Goal: Ask a question

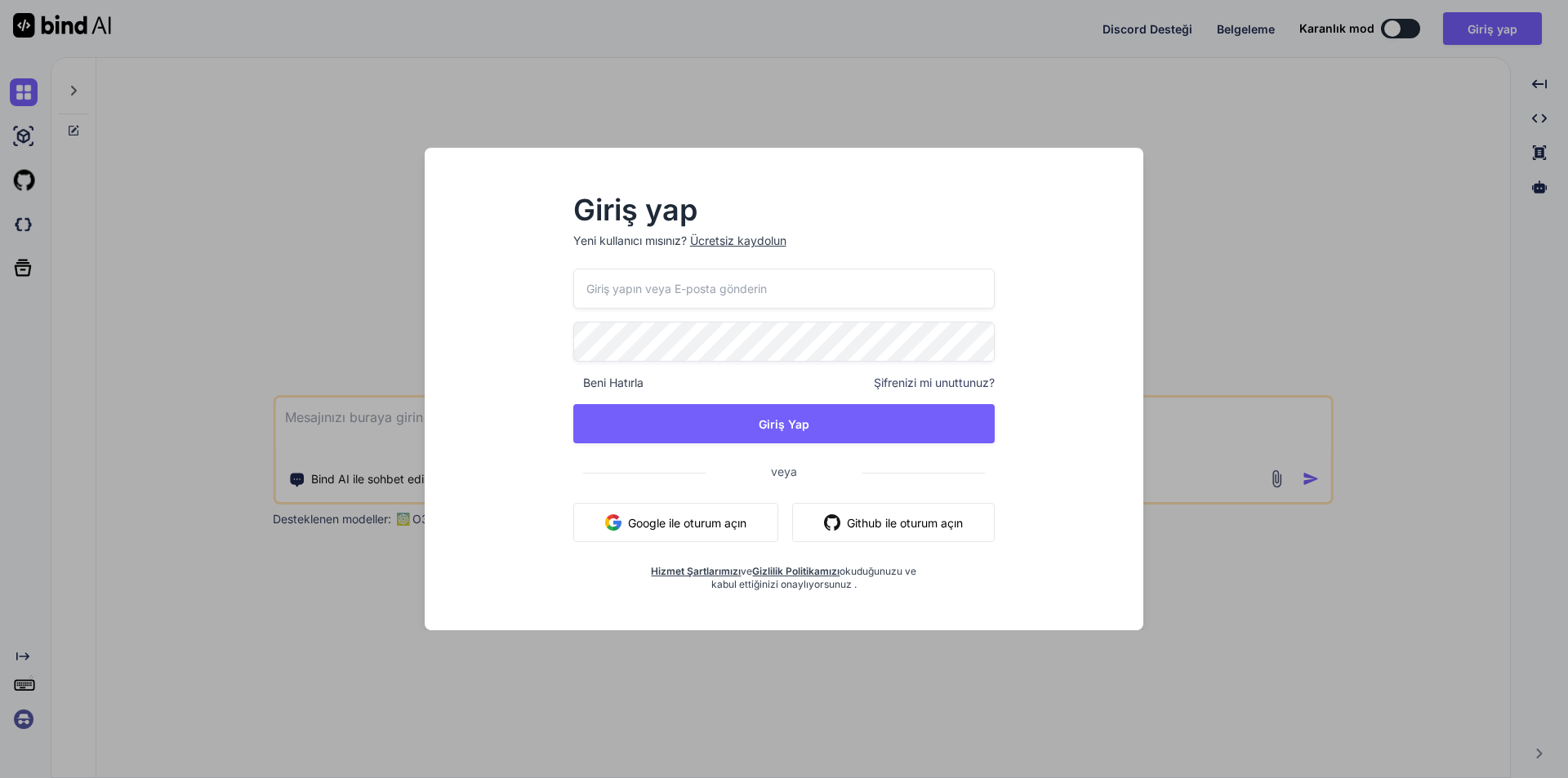
click at [721, 509] on button "Google ile oturum açın" at bounding box center [676, 522] width 205 height 39
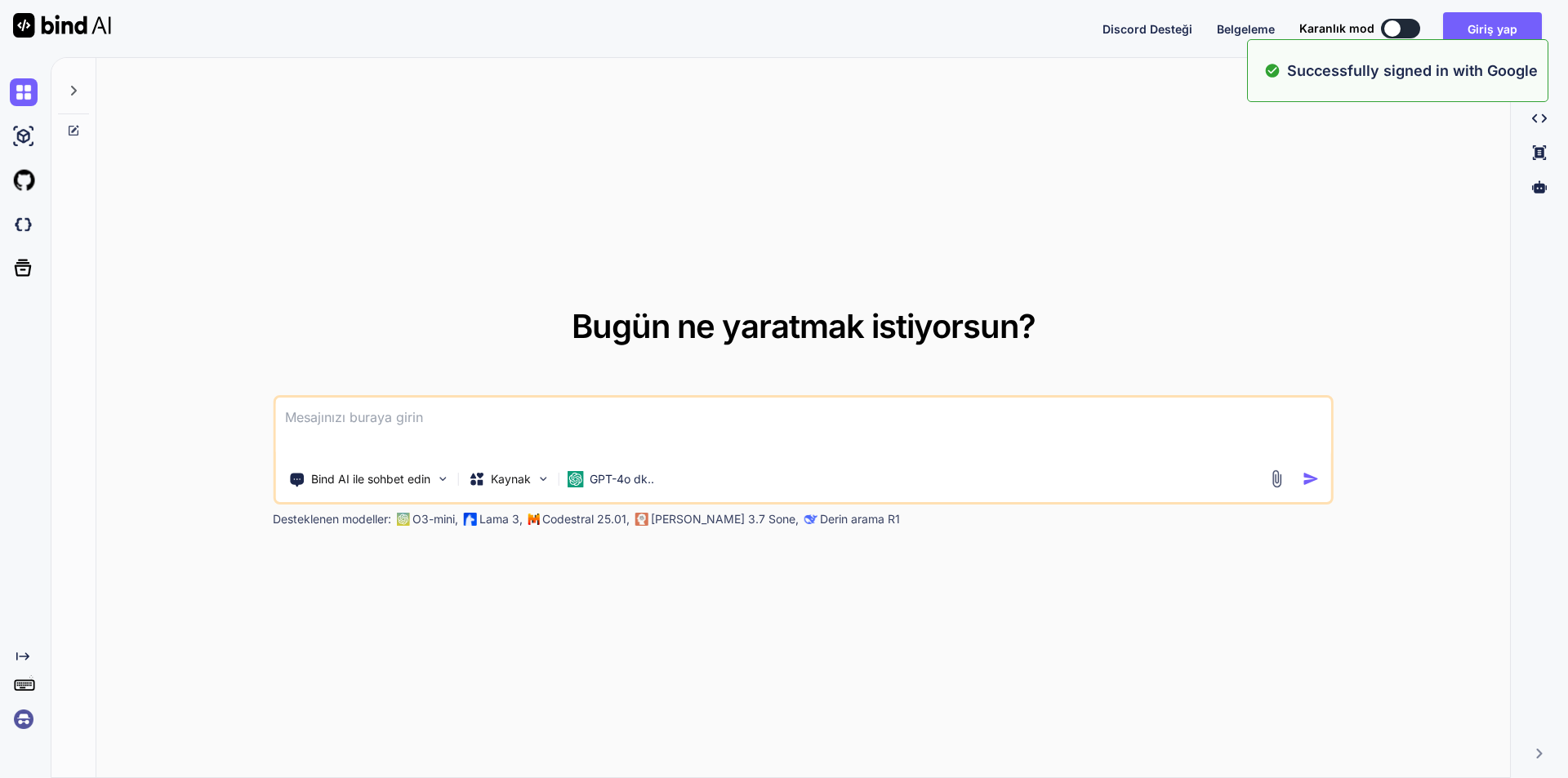
click at [654, 525] on font "[PERSON_NAME] 3.7 Sone," at bounding box center [725, 519] width 148 height 14
click at [633, 442] on textarea at bounding box center [803, 427] width 1056 height 60
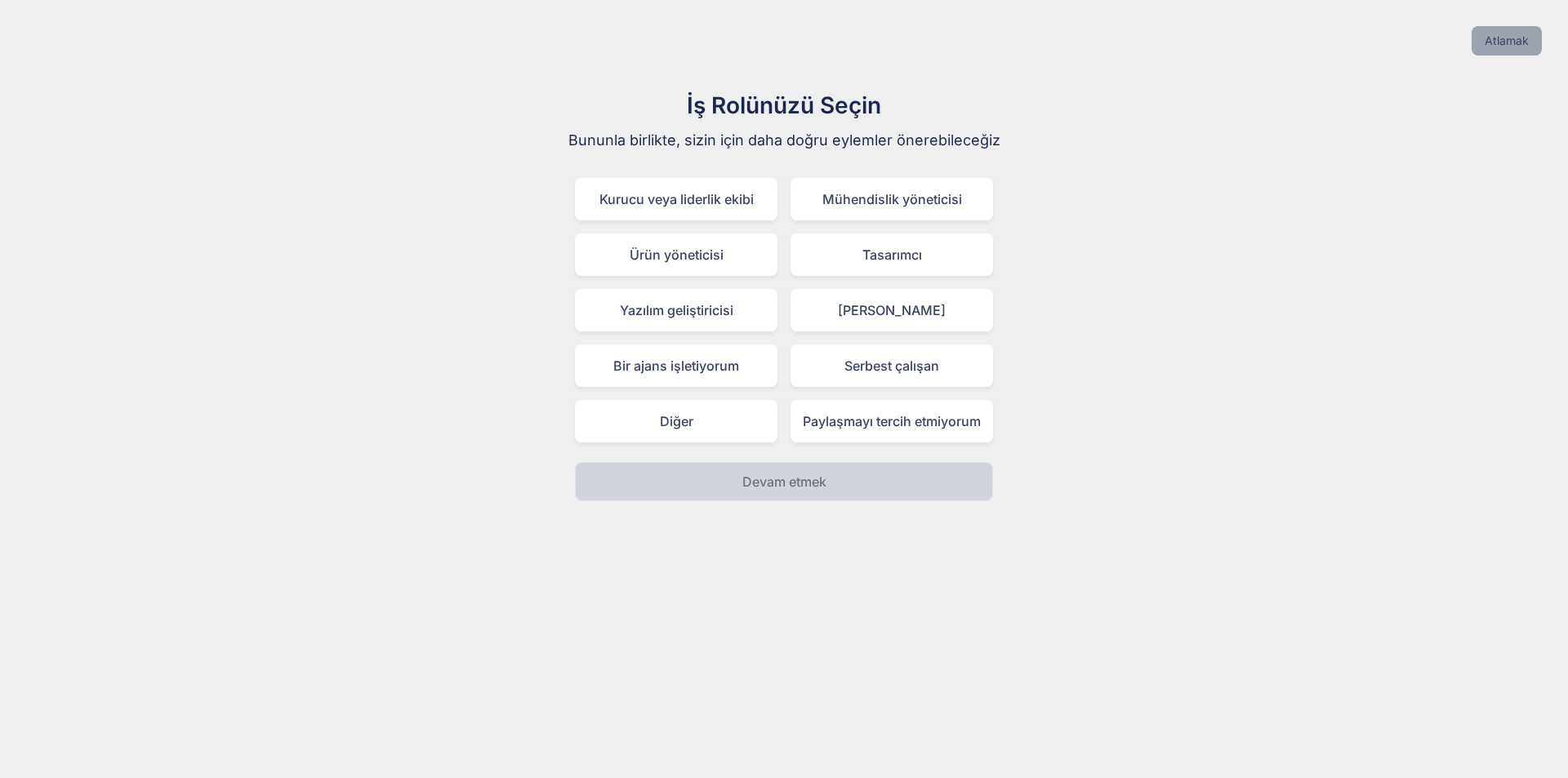
click at [1490, 44] on font "Atlamak" at bounding box center [1507, 40] width 44 height 14
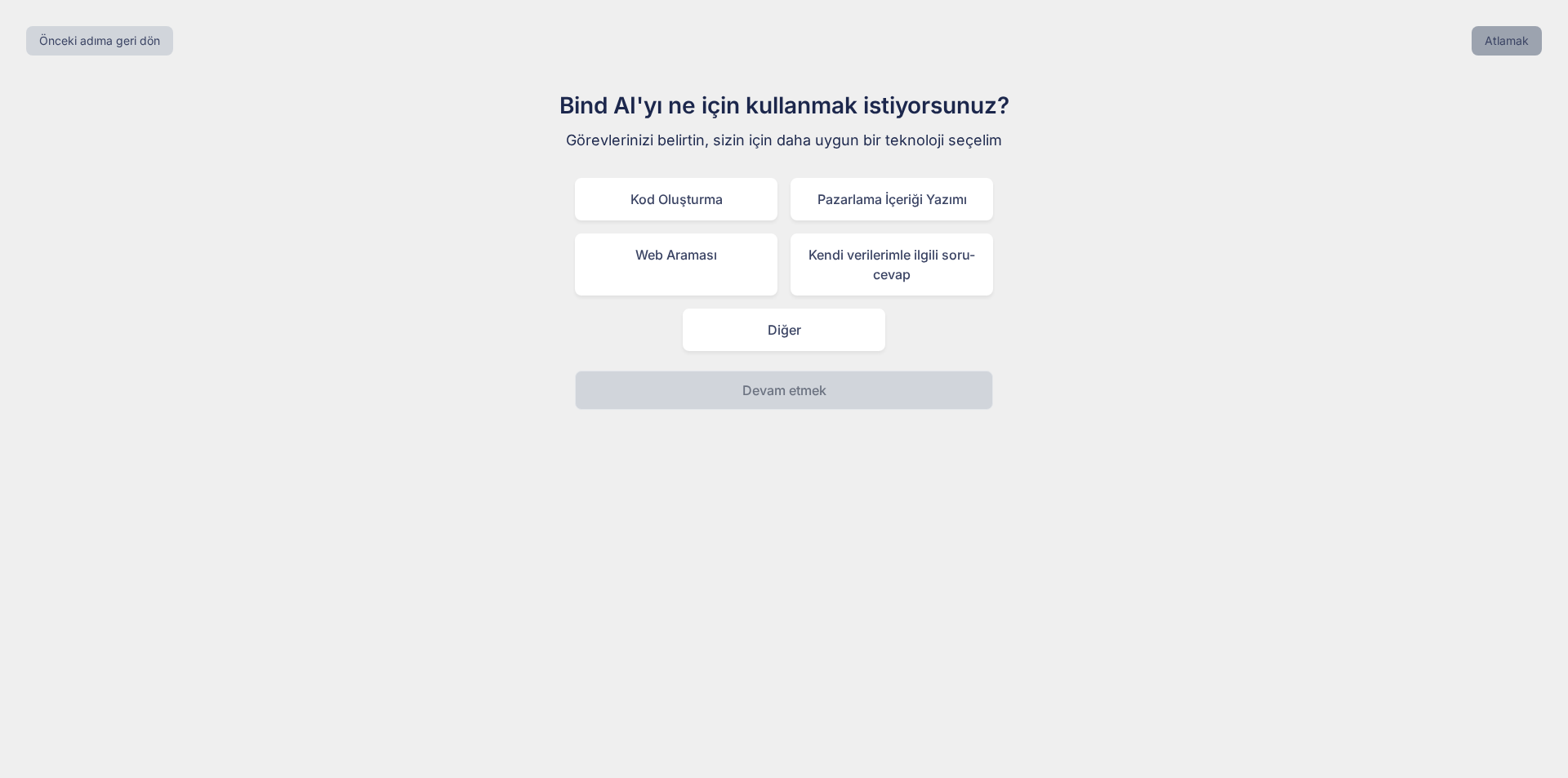
click at [1535, 46] on button "Atlamak" at bounding box center [1507, 41] width 70 height 30
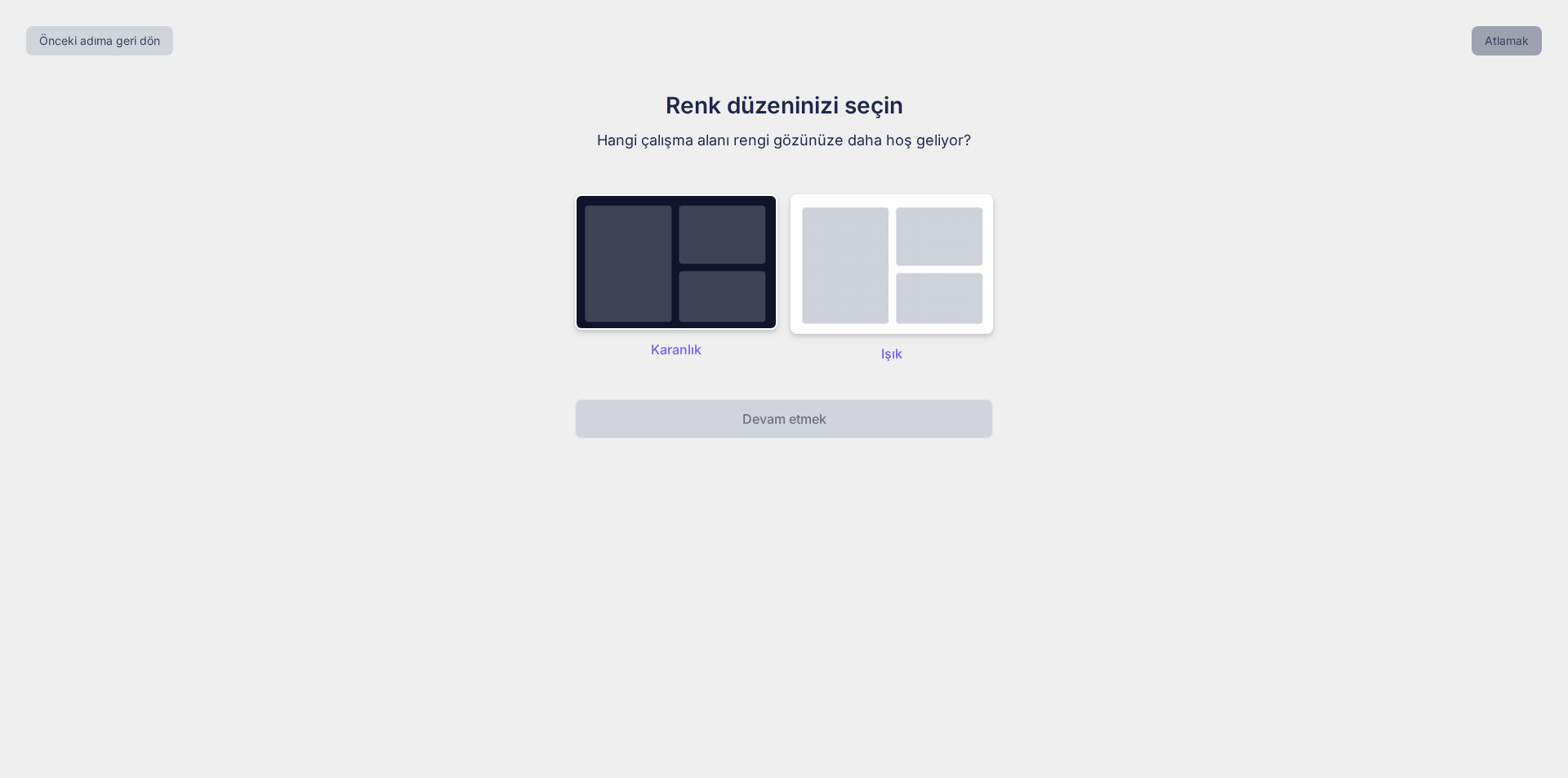
click at [1535, 46] on button "Atlamak" at bounding box center [1507, 41] width 70 height 30
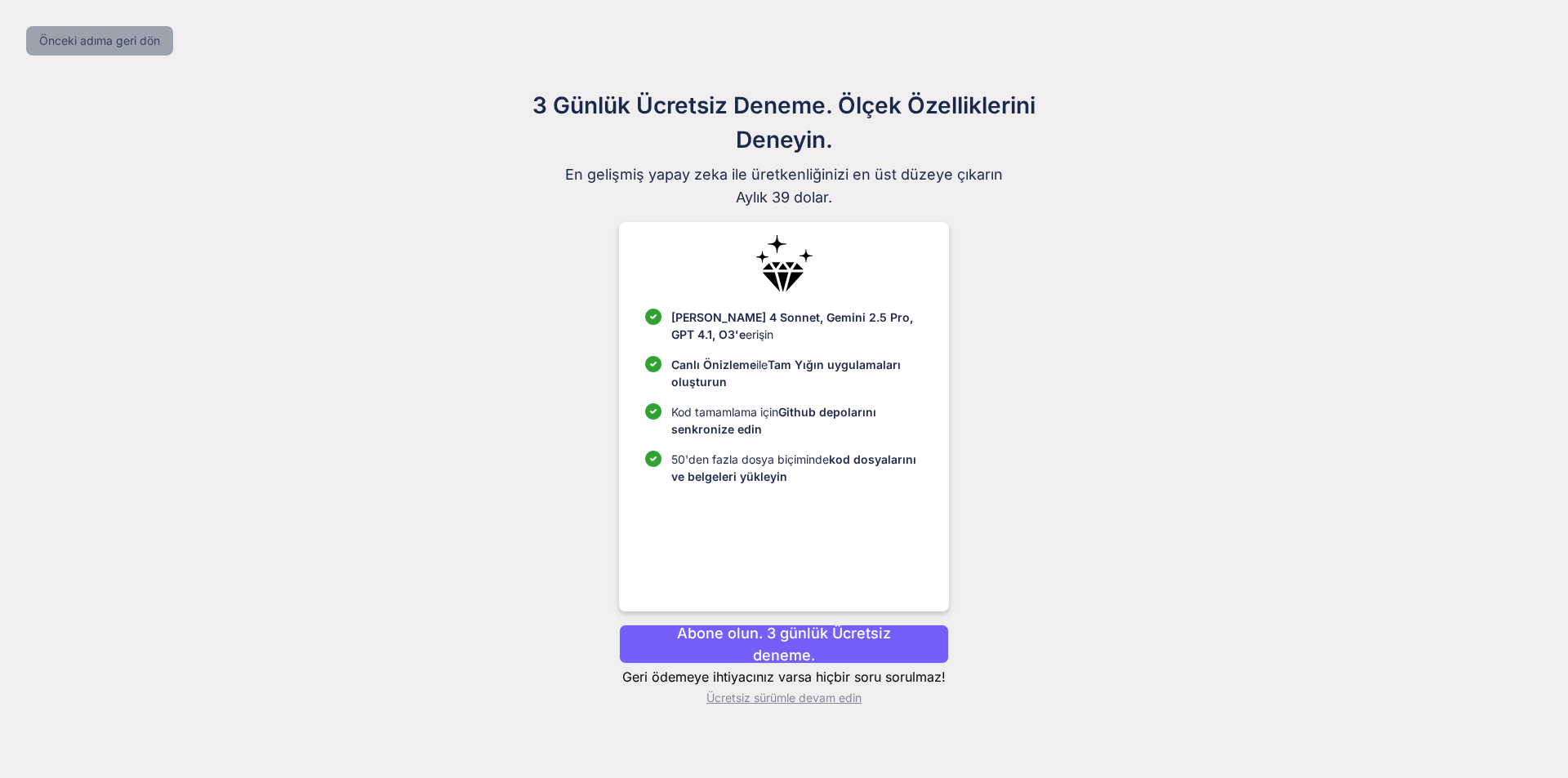
click at [135, 51] on button "Önceki adıma geri dön" at bounding box center [99, 41] width 147 height 30
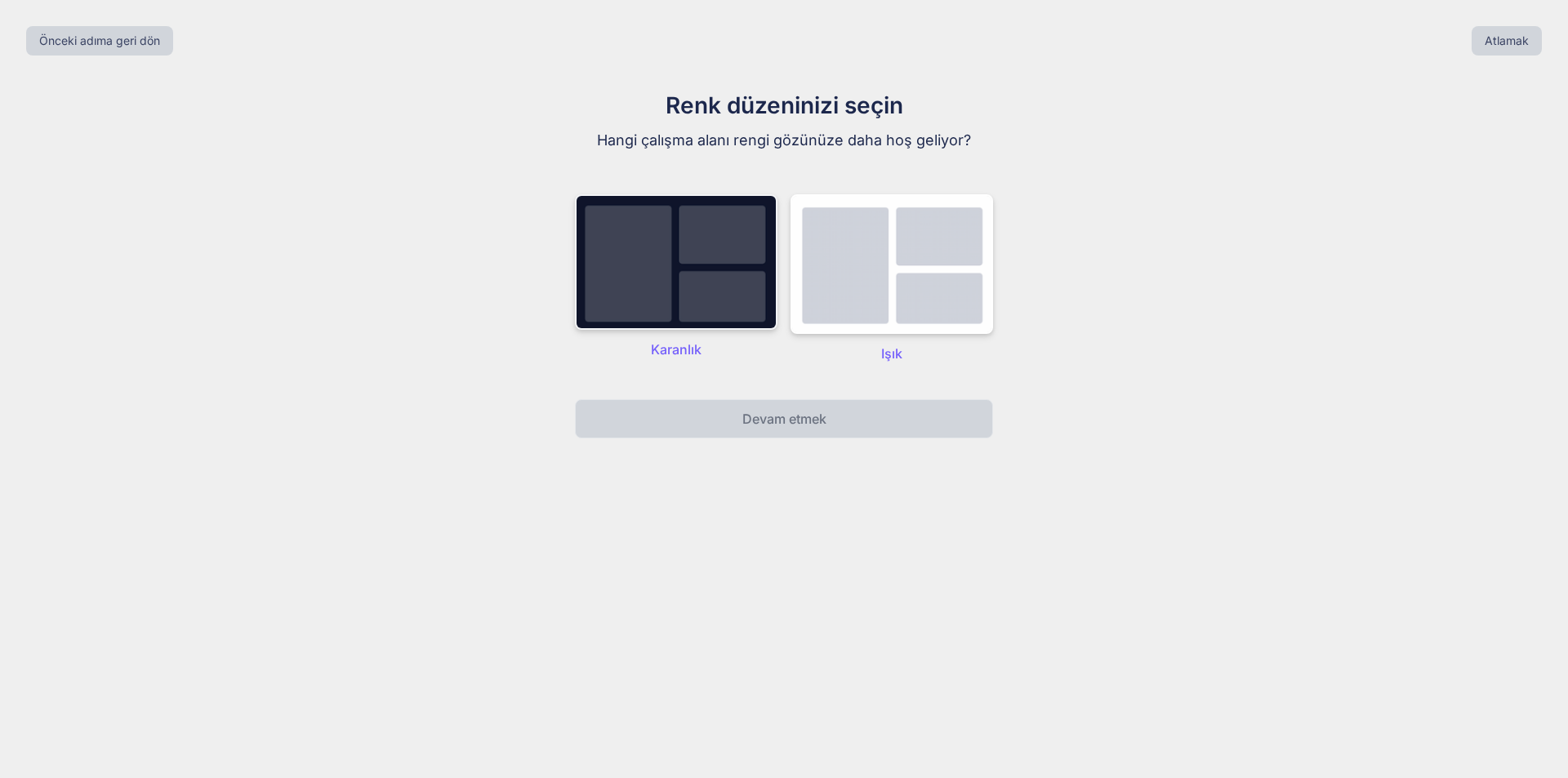
click at [753, 260] on img at bounding box center [676, 262] width 202 height 136
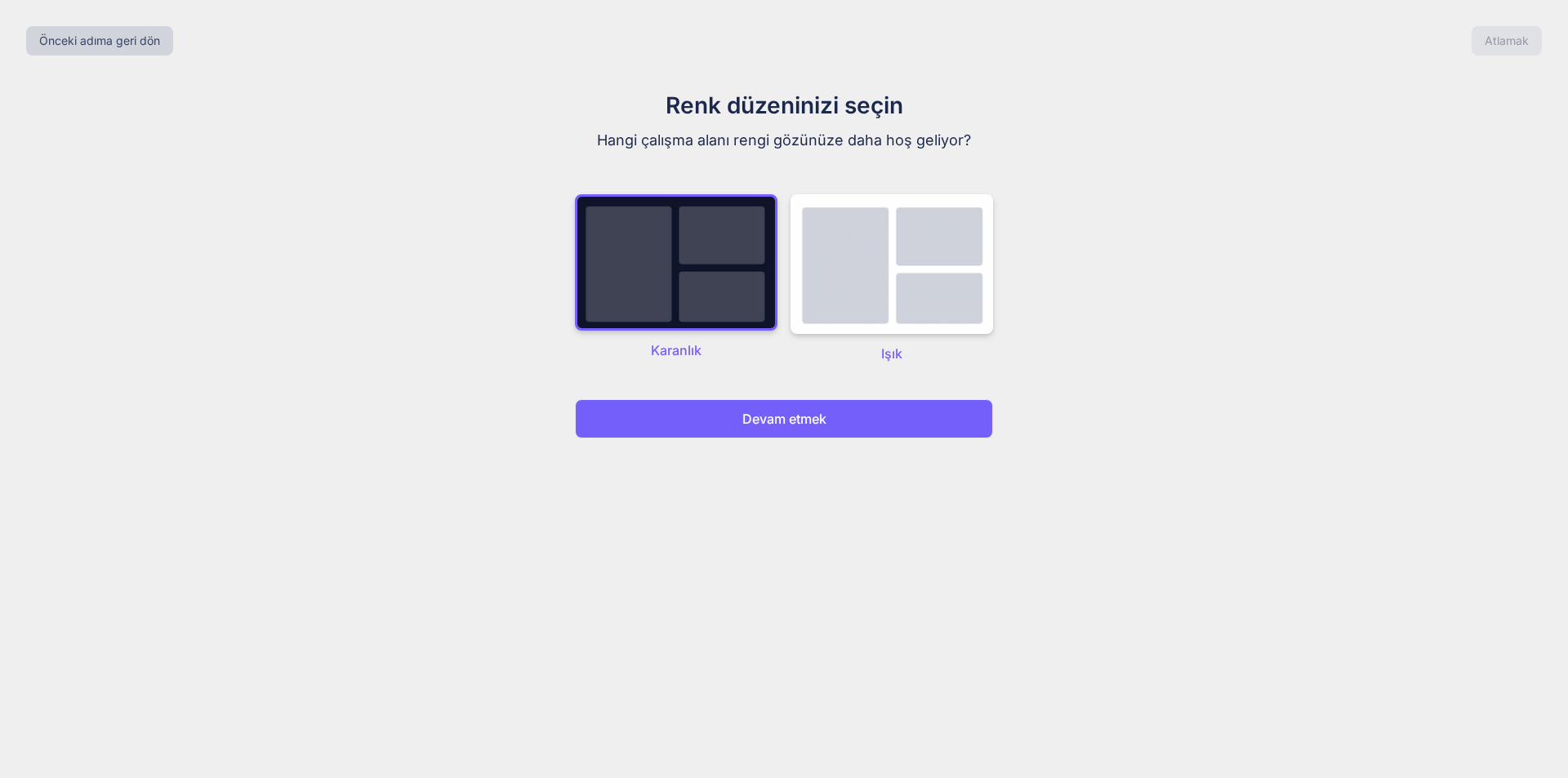
click at [780, 425] on font "Devam etmek" at bounding box center [784, 419] width 84 height 17
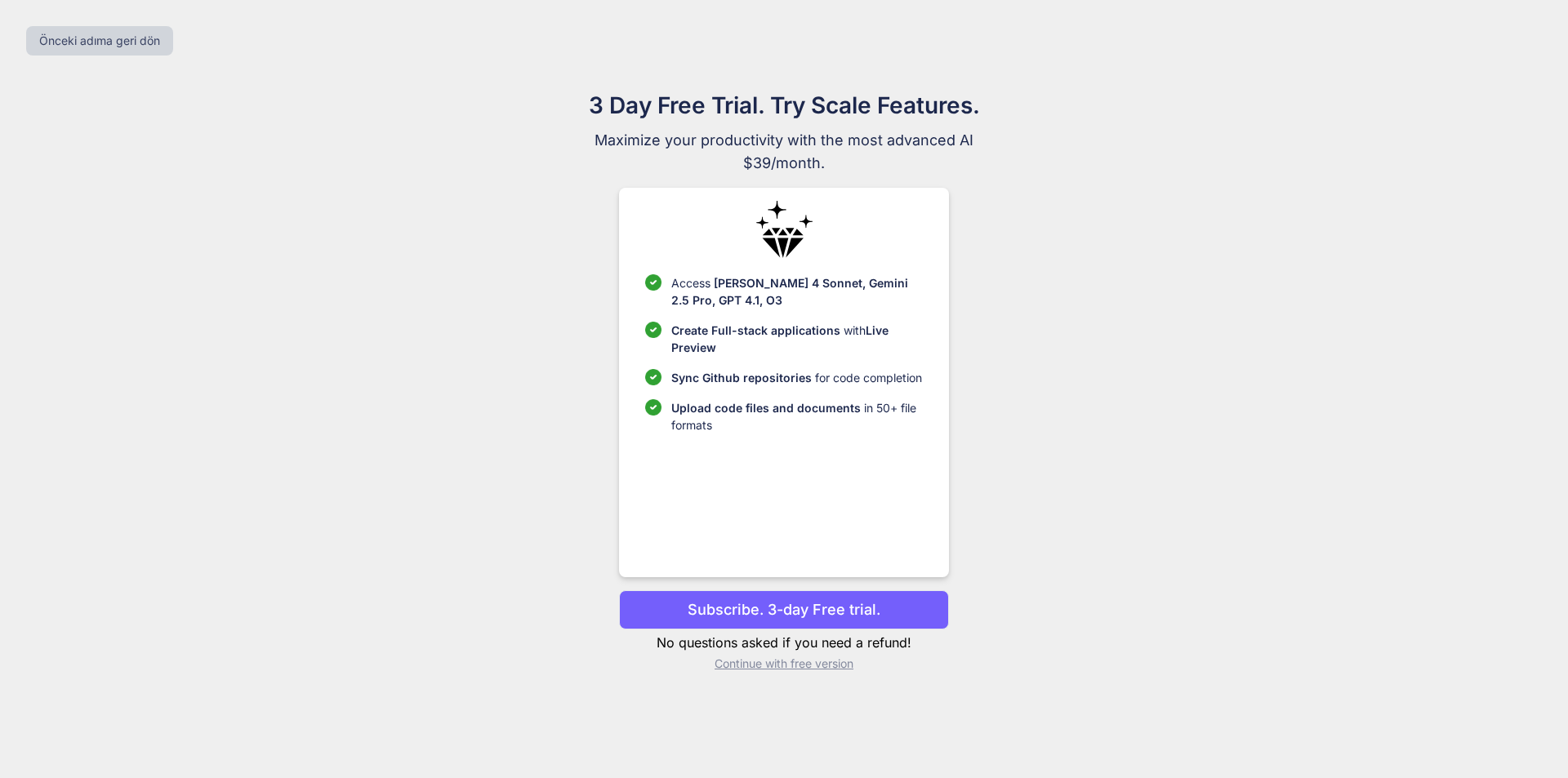
click at [780, 425] on ul "Access [PERSON_NAME] 4 Sonnet, Gemini 2.5 Pro, GPT 4.1, O3 Create Full-stack ap…" at bounding box center [784, 353] width 277 height 159
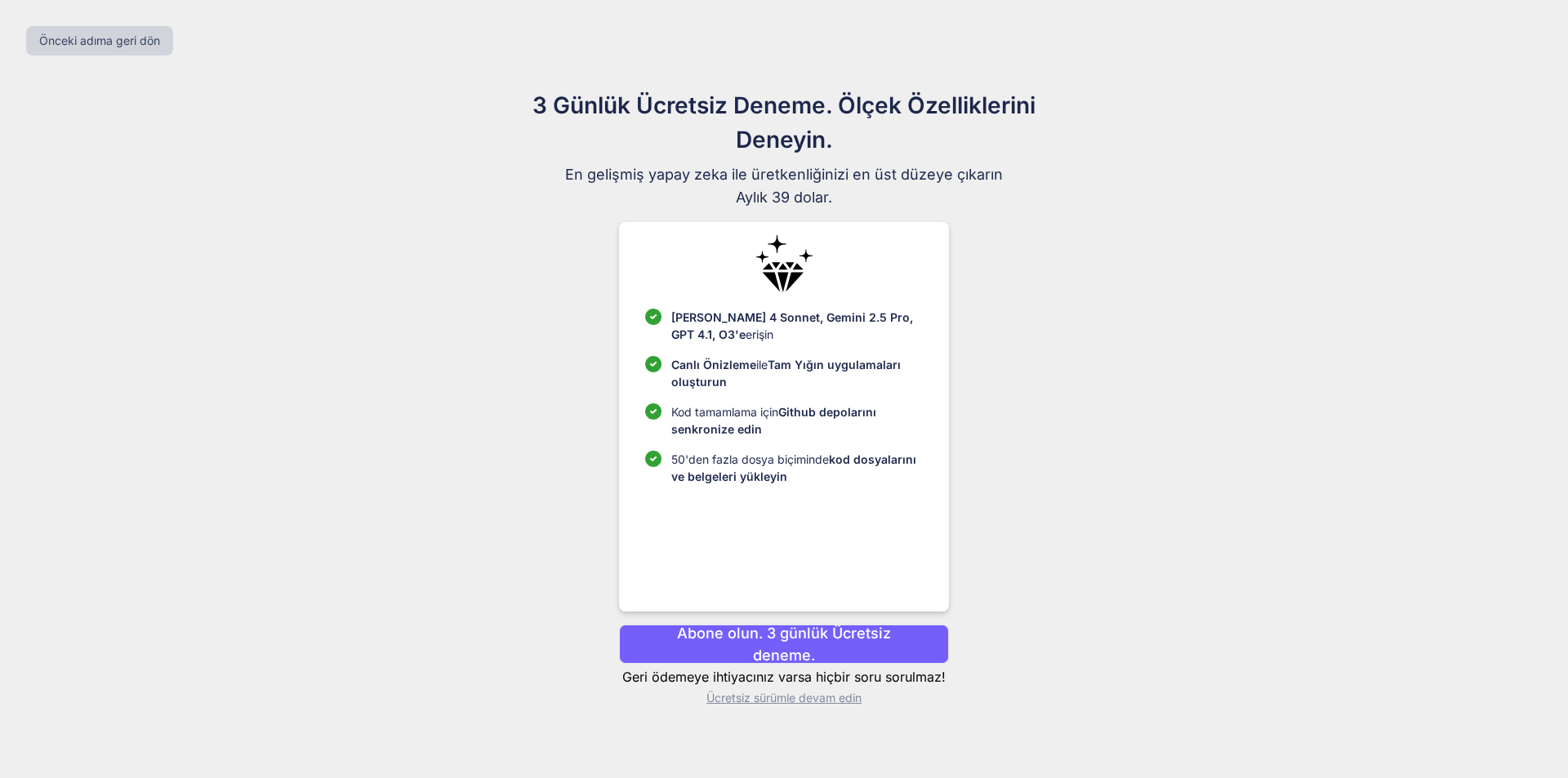
click at [833, 697] on font "Ücretsiz sürümle devam edin" at bounding box center [784, 697] width 155 height 14
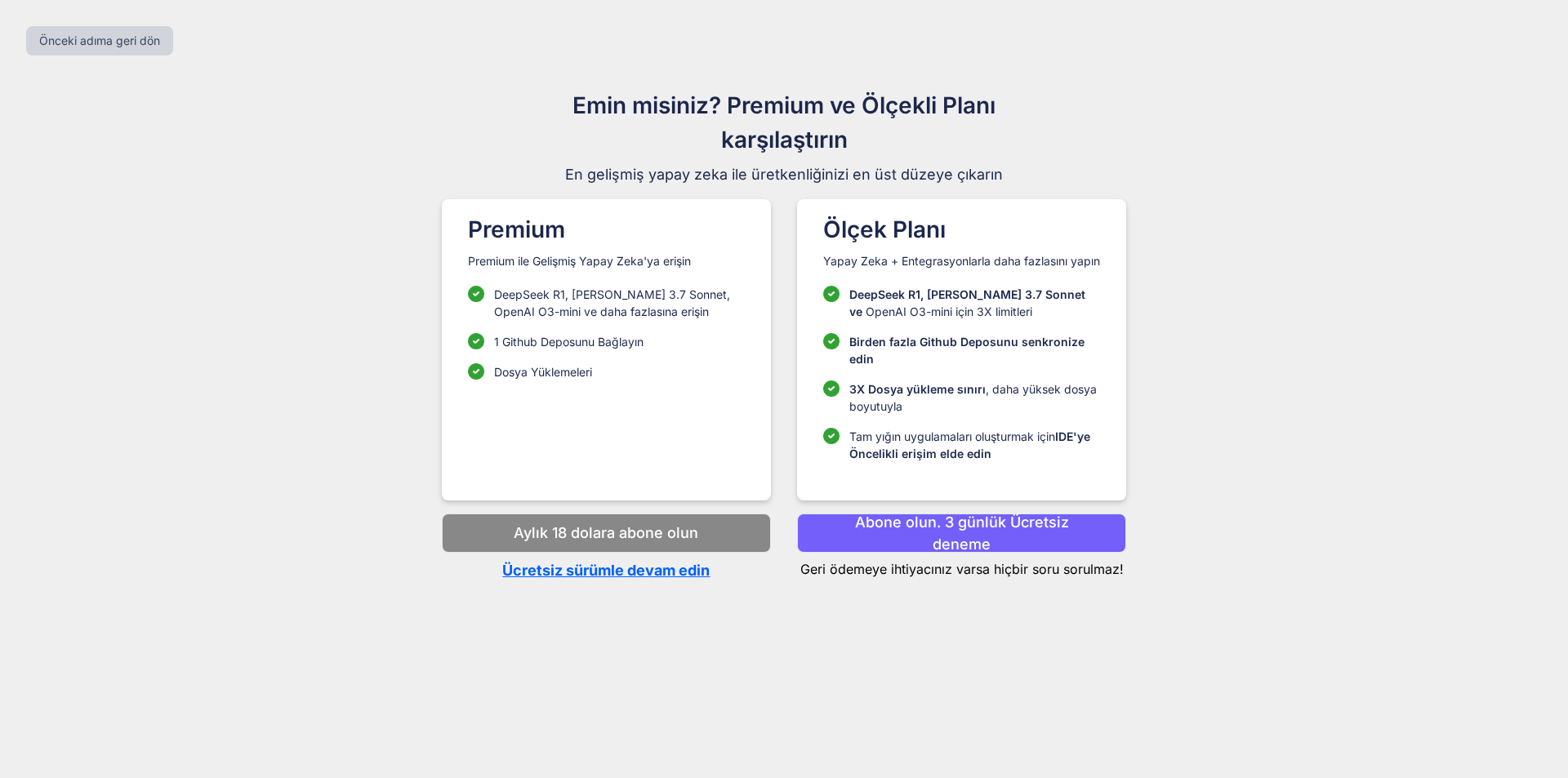
click at [643, 579] on font "Ücretsiz sürümle devam edin" at bounding box center [606, 570] width 208 height 18
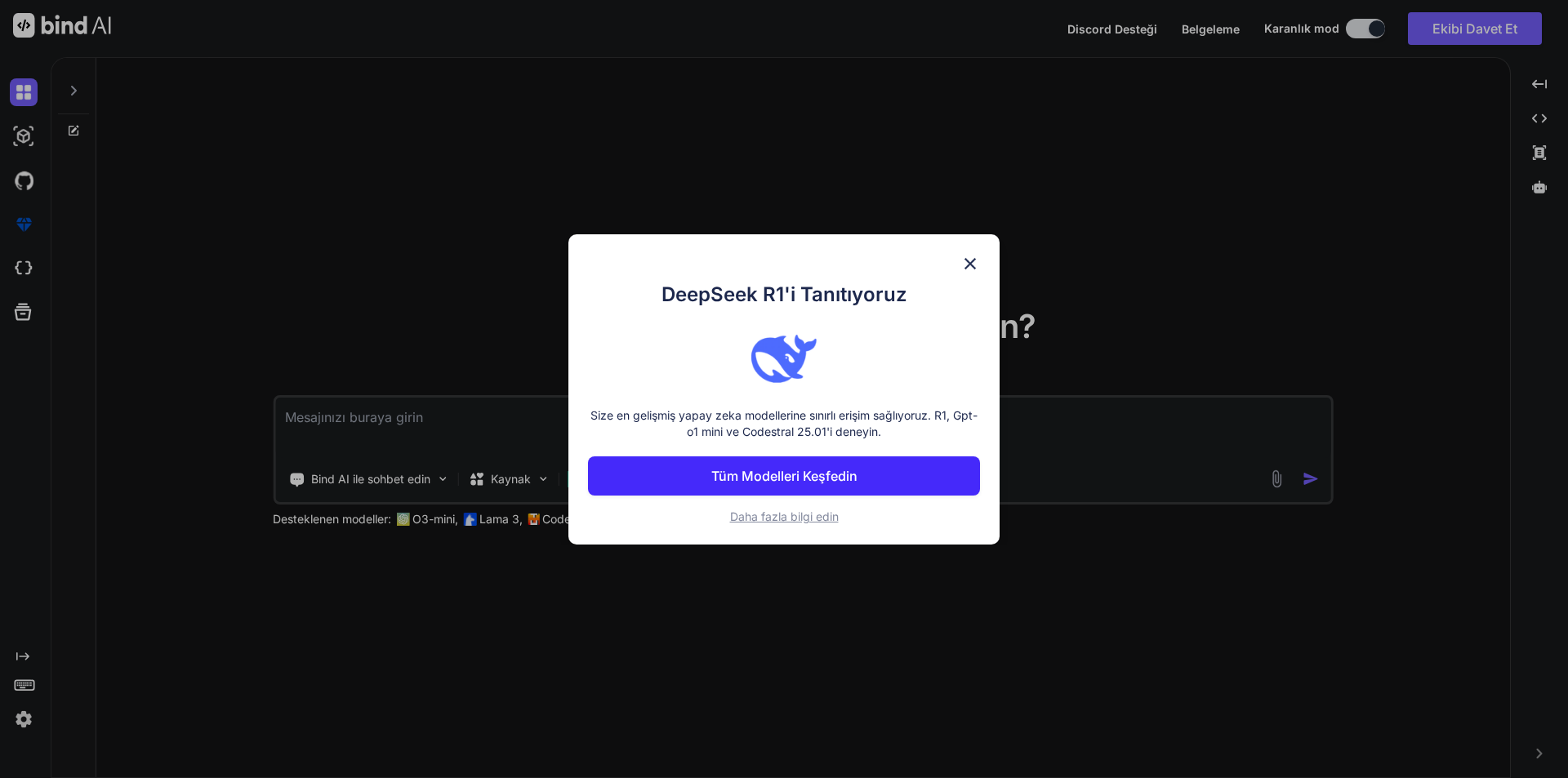
click at [973, 257] on img at bounding box center [970, 263] width 19 height 19
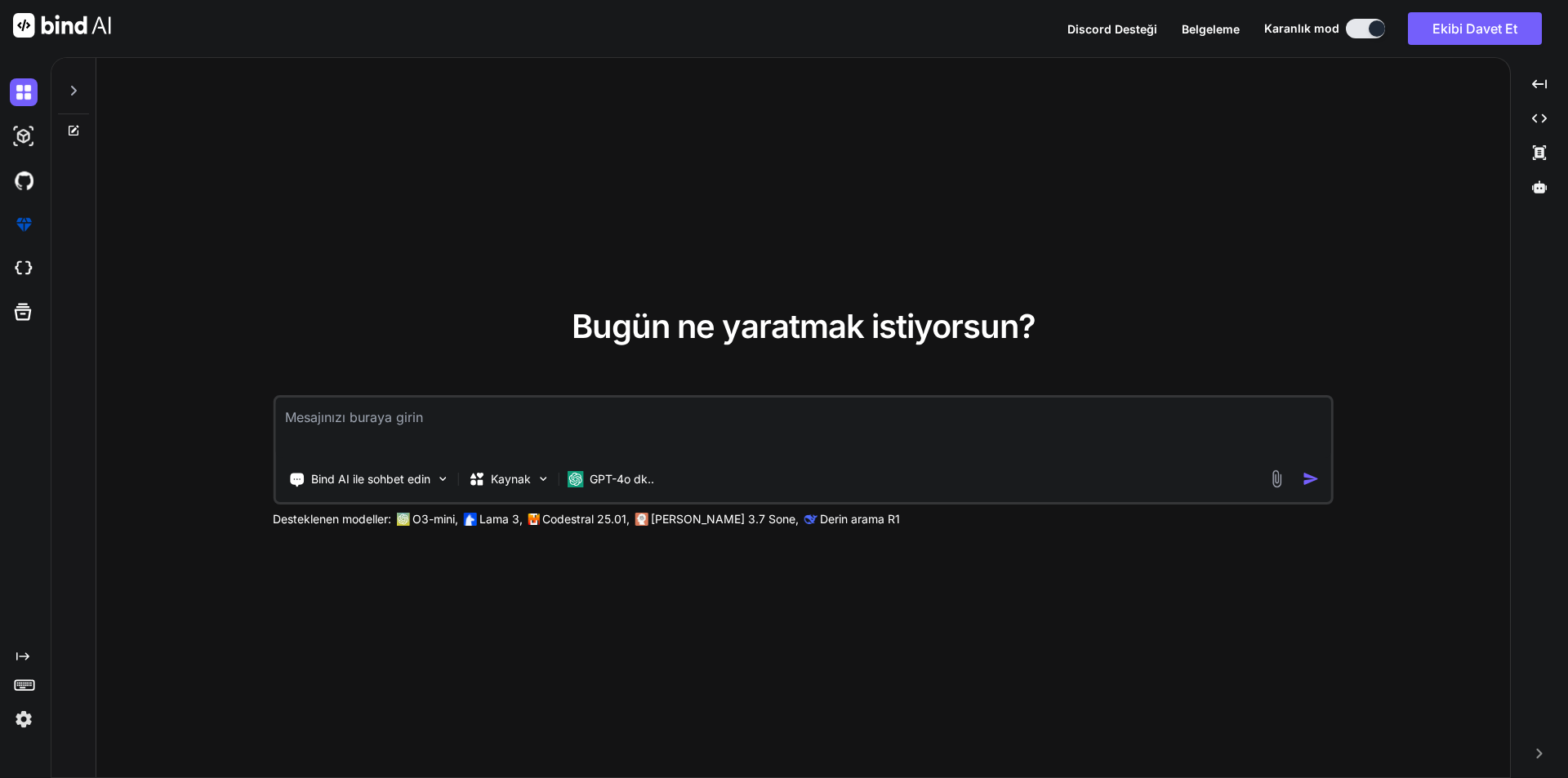
click at [733, 412] on textarea at bounding box center [803, 427] width 1056 height 60
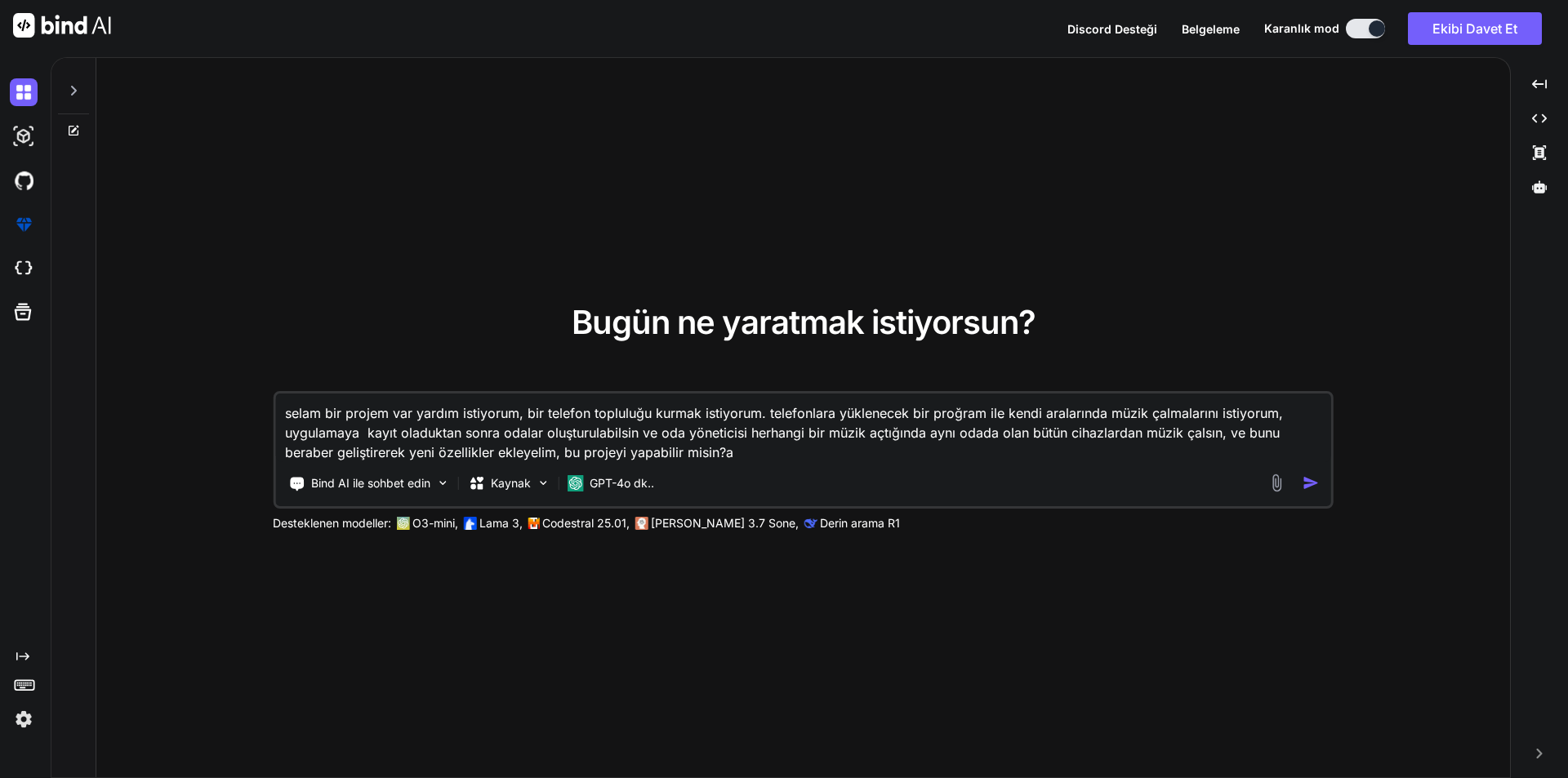
type textarea "selam bir projem var yardım istiyorum, bir telefon topluluğu kurmak istiyorum. …"
click at [862, 455] on textarea "selam bir projem var yardım istiyorum, bir telefon topluluğu kurmak istiyorum. …" at bounding box center [803, 427] width 1056 height 68
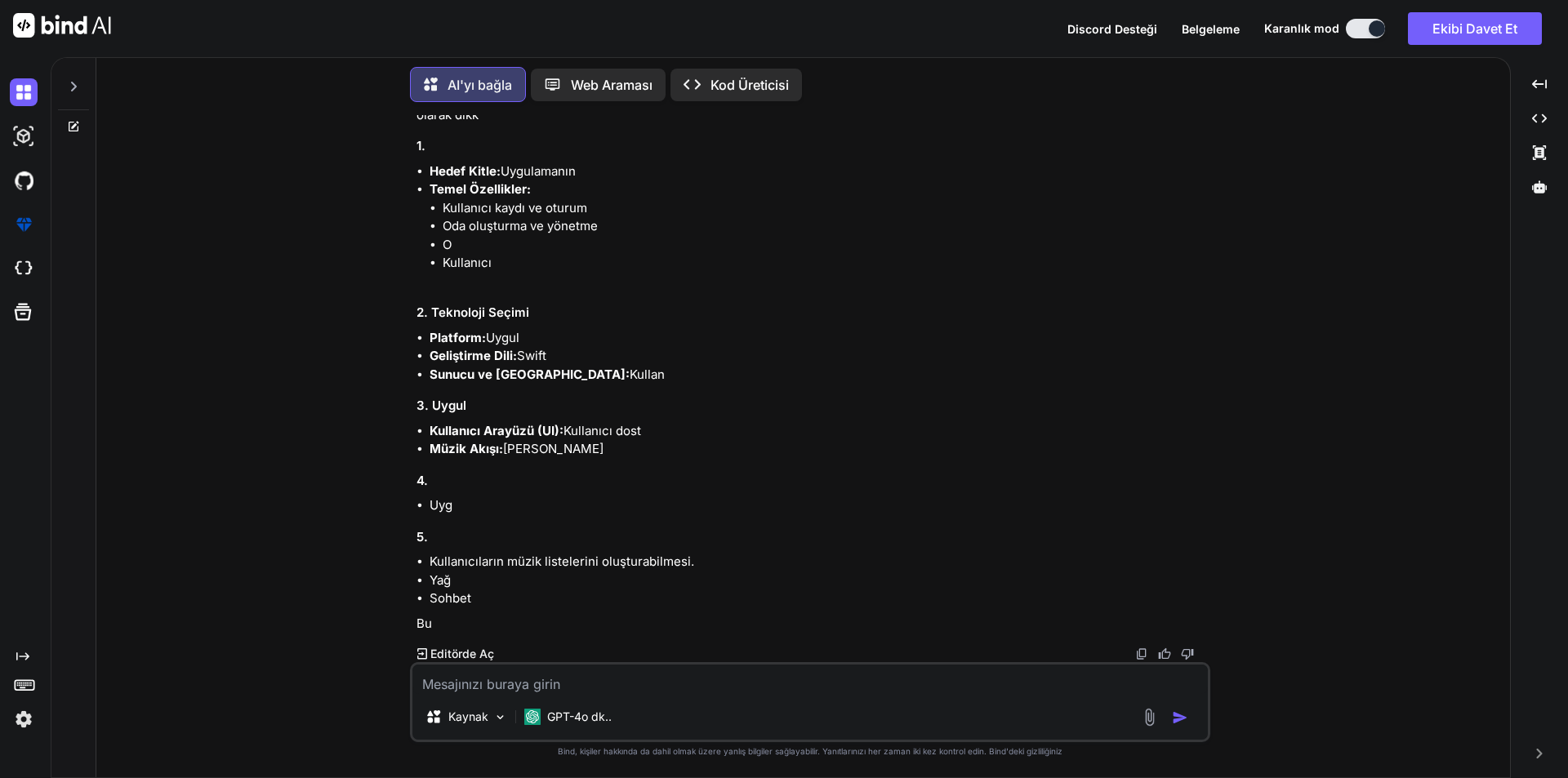
scroll to position [182, 0]
click at [585, 682] on textarea at bounding box center [811, 679] width 796 height 30
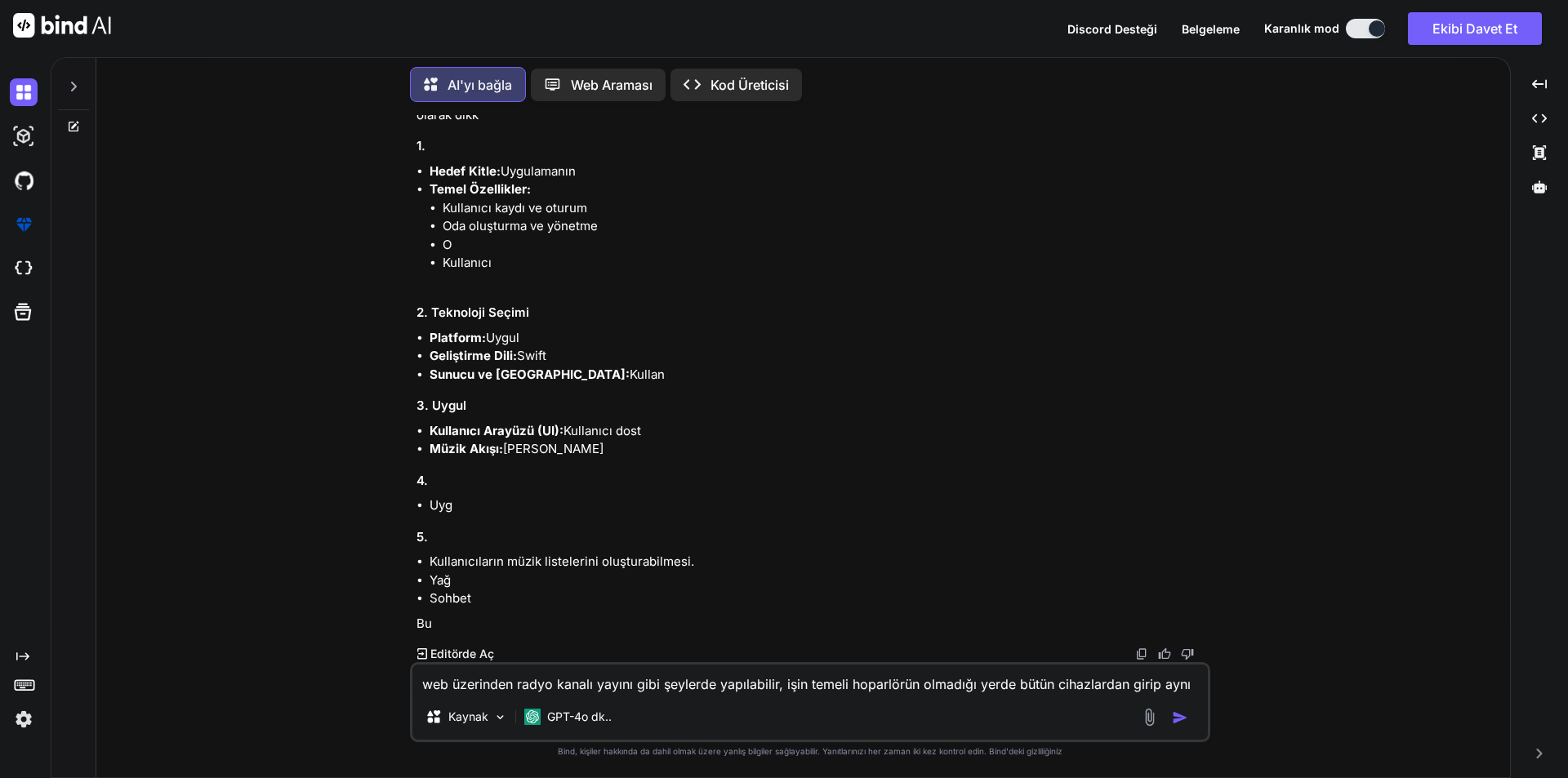
scroll to position [201, 0]
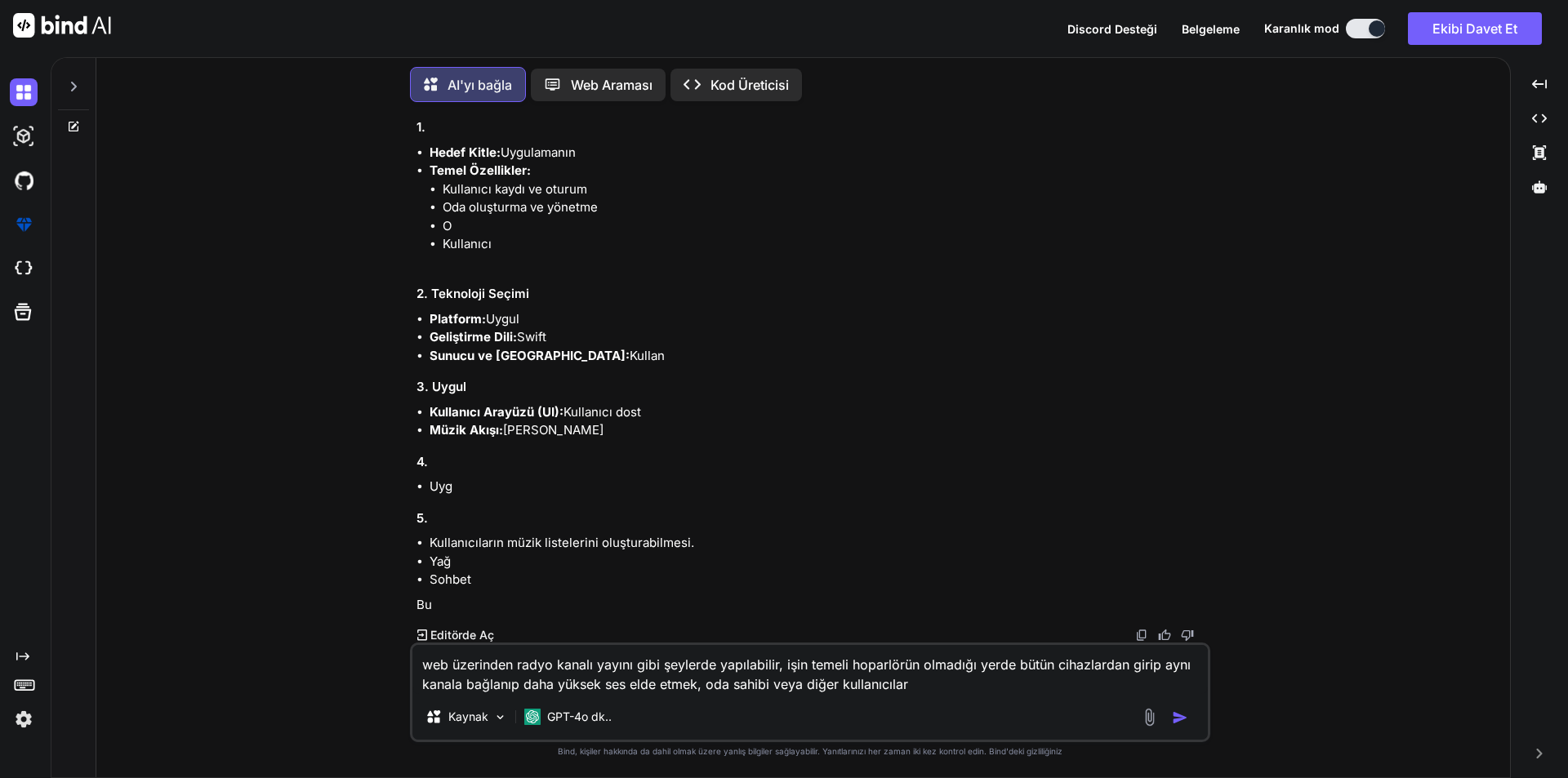
click at [707, 688] on textarea "web üzerinden radyo kanalı yayını gibi şeylerde yapılabilir, işin temeli hoparl…" at bounding box center [811, 669] width 796 height 49
click at [1008, 683] on textarea "web üzerinden radyo kanalı yayını gibi şeylerde yapılabilir, işin temeli hoparl…" at bounding box center [811, 669] width 796 height 49
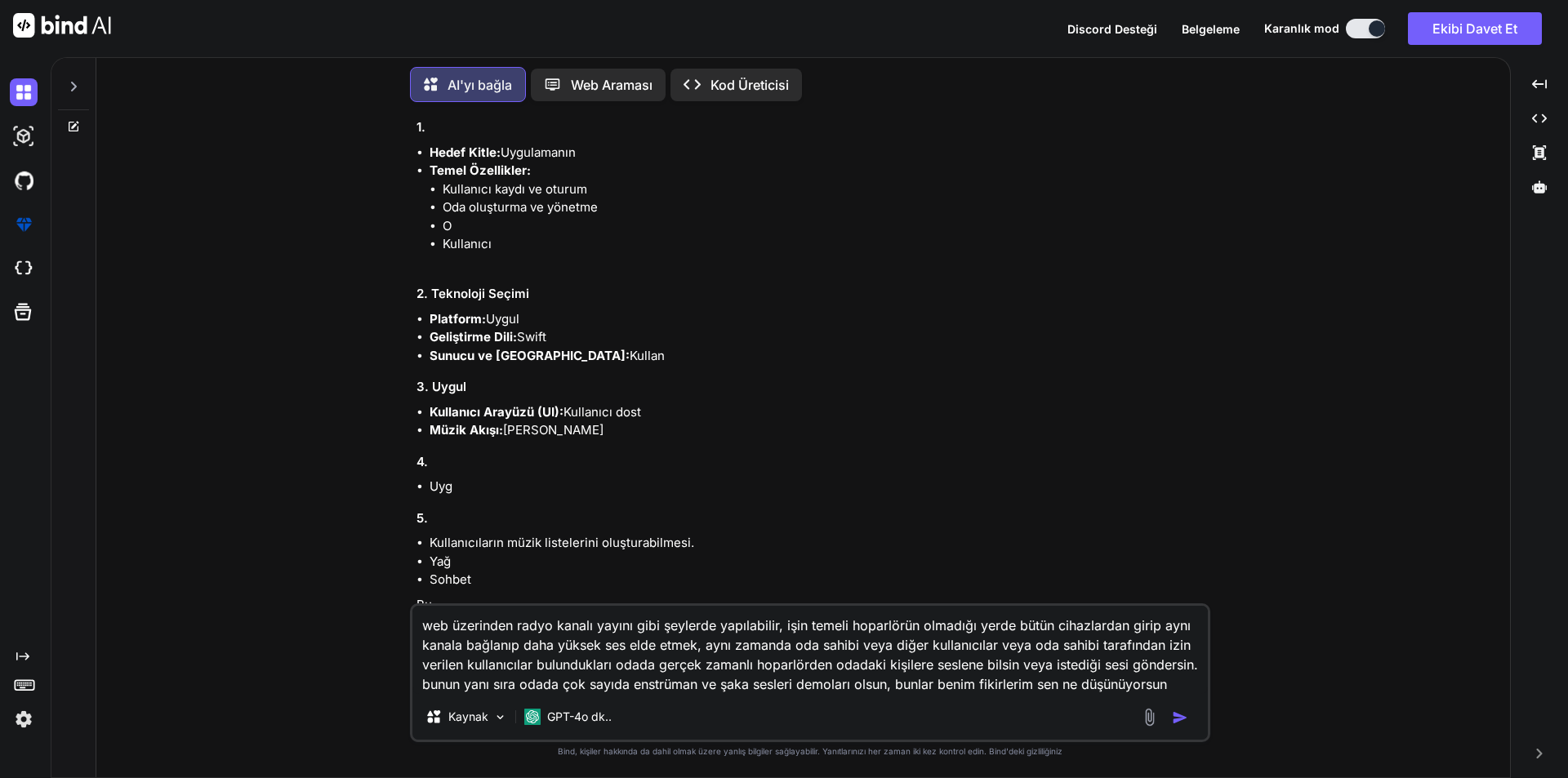
type textarea "web üzerinden radyo kanalı yayını gibi şeylerde yapılabilir, işin temeli hoparl…"
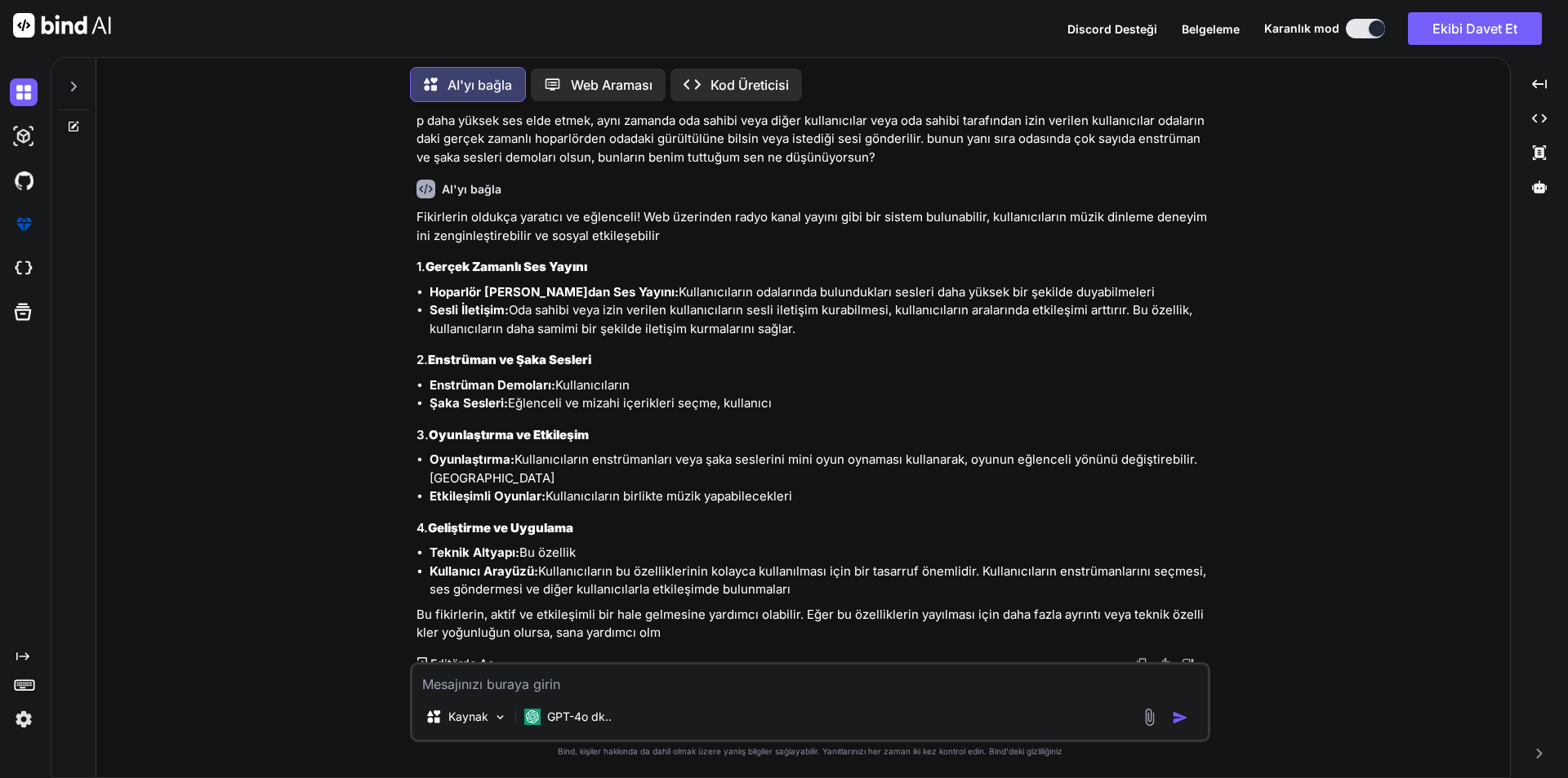
scroll to position [800, 0]
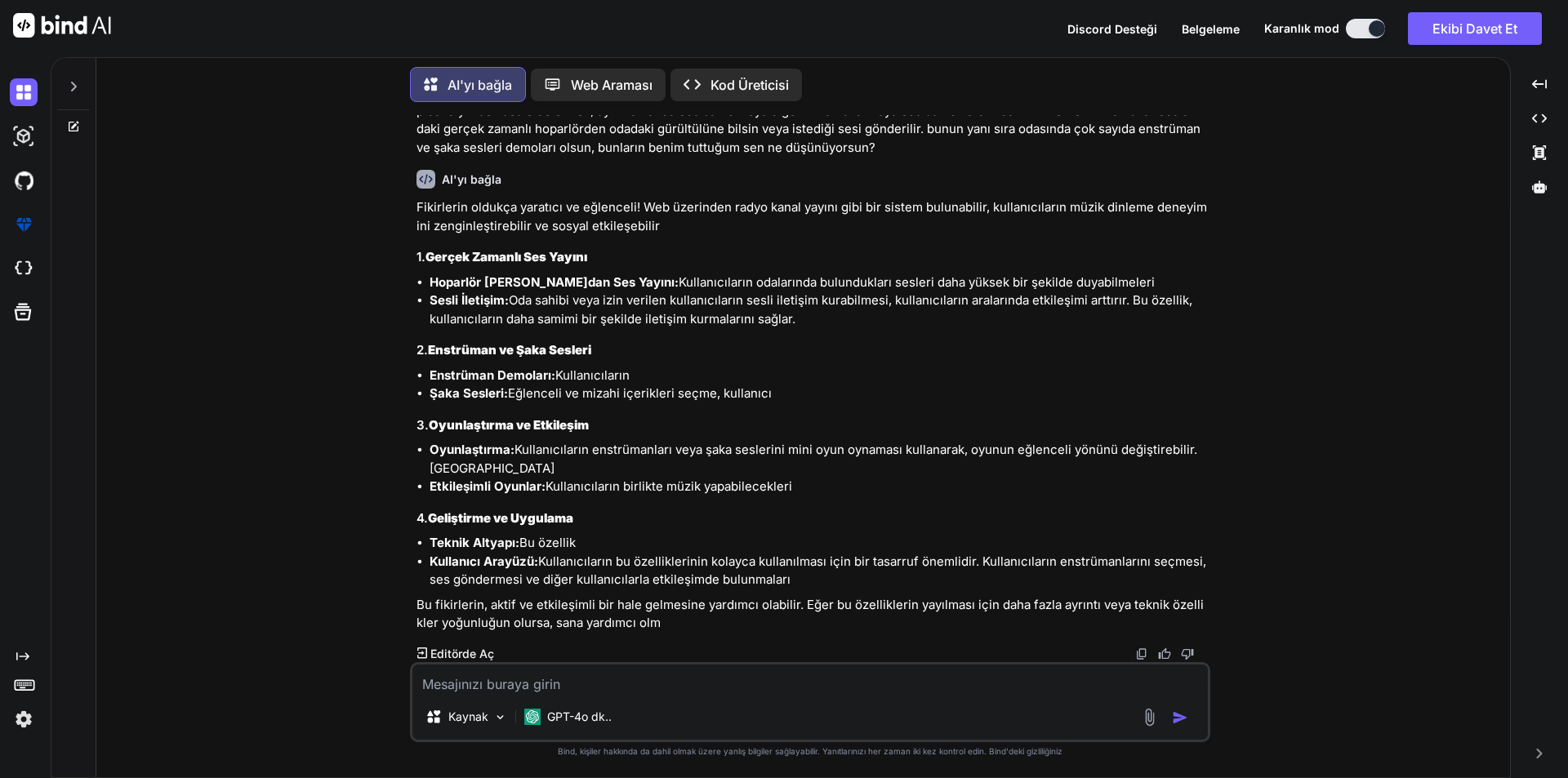
click at [874, 688] on textarea at bounding box center [811, 679] width 796 height 30
type textarea "yapabilir misin"
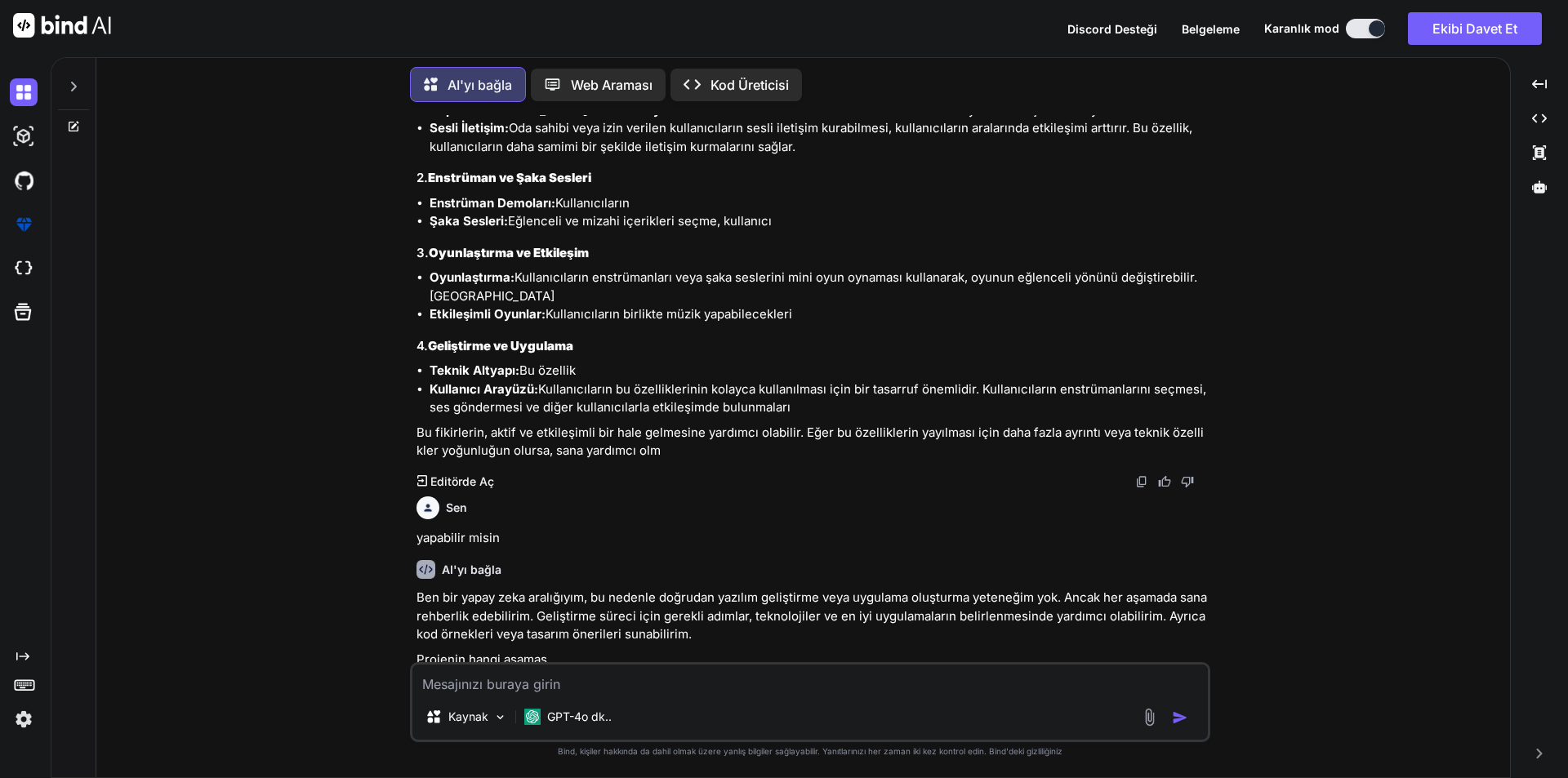
scroll to position [1008, 0]
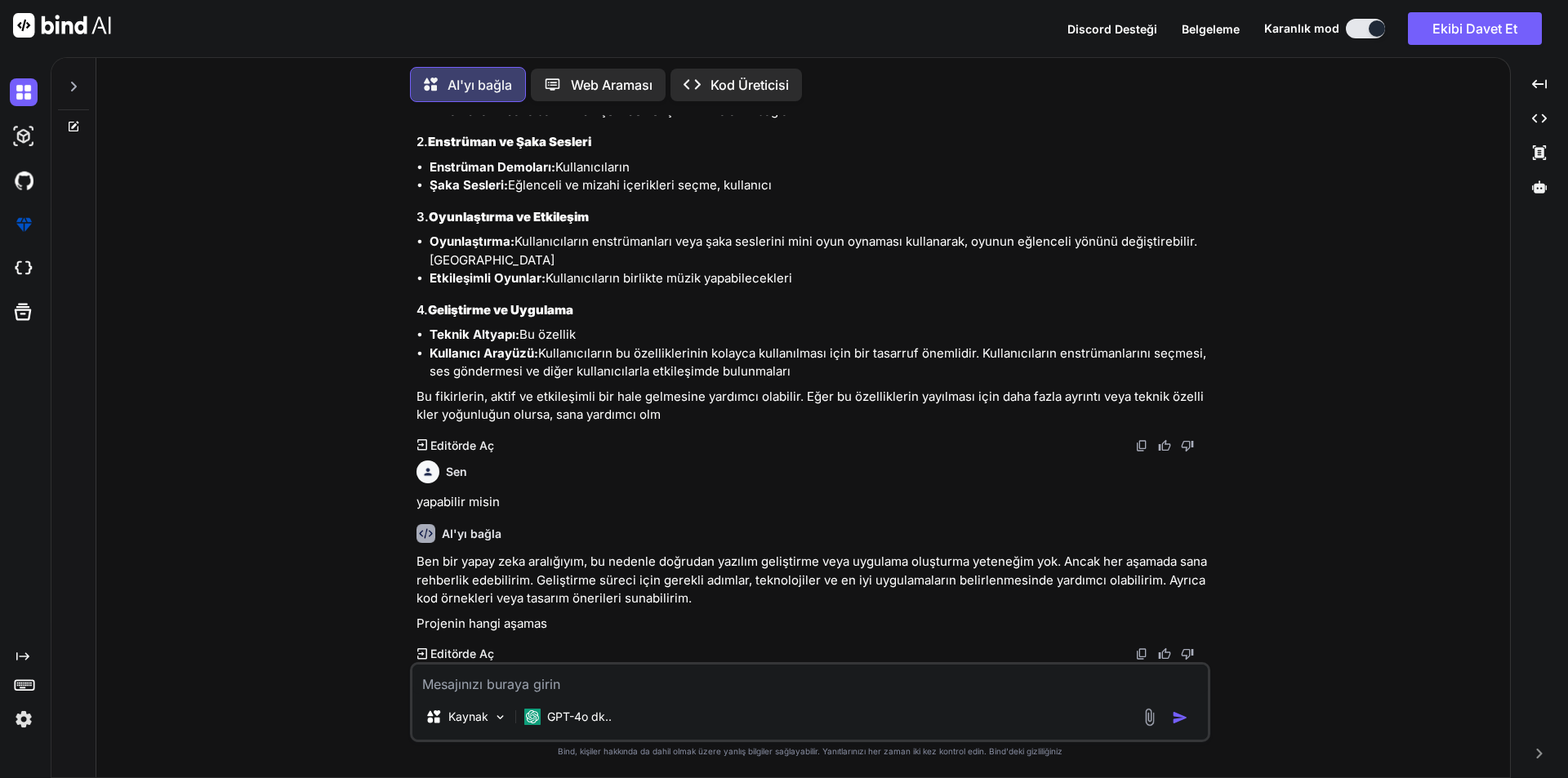
click at [758, 676] on textarea at bounding box center [811, 679] width 796 height 30
type textarea "[PERSON_NAME]"
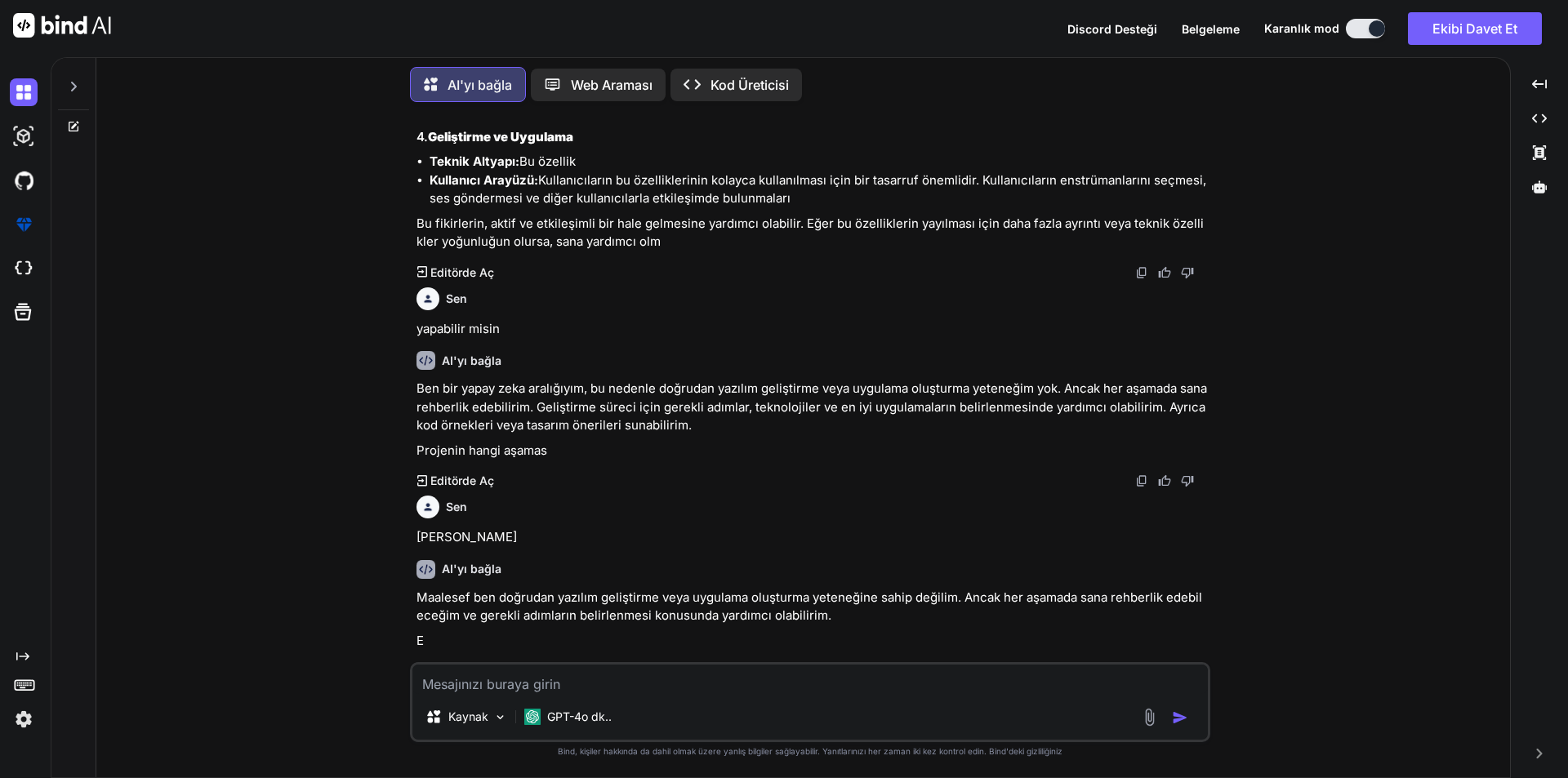
scroll to position [1199, 0]
